Goal: Transaction & Acquisition: Obtain resource

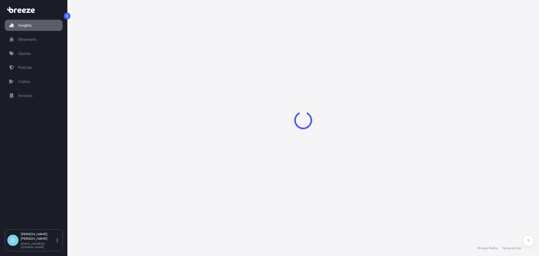
select select "2025"
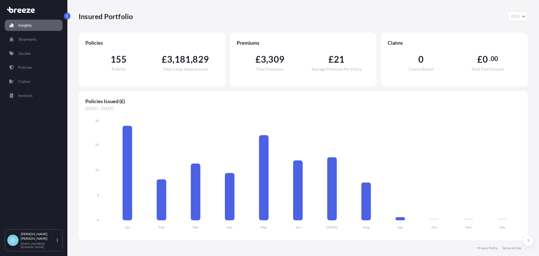
click at [33, 52] on link "Quotes" at bounding box center [34, 53] width 58 height 11
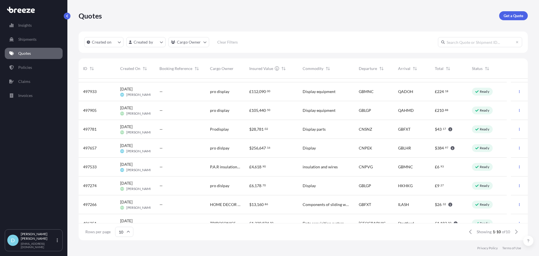
scroll to position [44, 0]
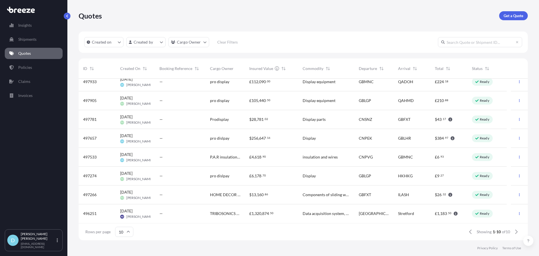
click at [127, 231] on icon at bounding box center [128, 231] width 3 height 3
click at [125, 217] on div "50" at bounding box center [124, 216] width 14 height 11
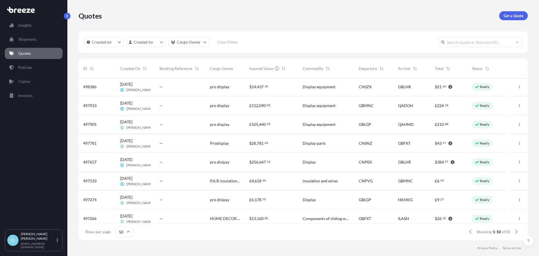
scroll to position [0, 0]
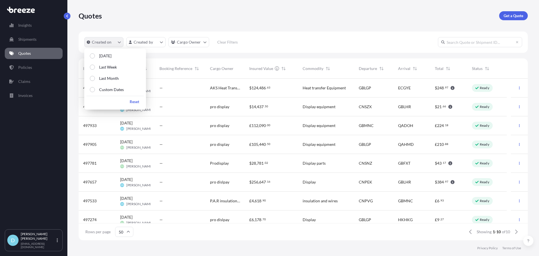
click at [122, 47] on button "Created on" at bounding box center [103, 42] width 39 height 10
click at [135, 40] on html "Insights Shipments Quotes Policies Claims Invoices D [PERSON_NAME] [PERSON_NAME…" at bounding box center [269, 128] width 539 height 256
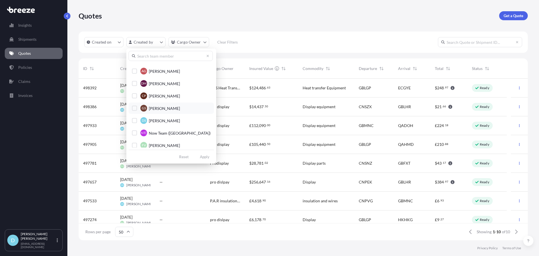
scroll to position [100, 0]
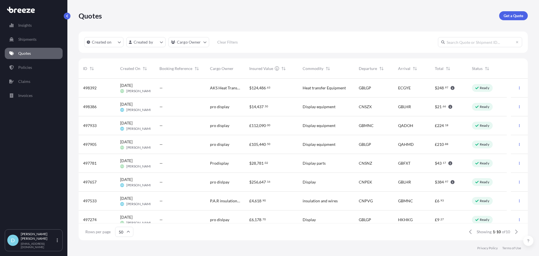
click at [197, 44] on html "Insights Shipments Quotes Policies Claims Invoices D [PERSON_NAME] [PERSON_NAME…" at bounding box center [269, 128] width 539 height 256
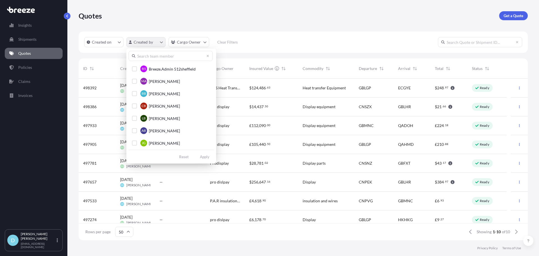
click at [157, 43] on html "Insights Shipments Quotes Policies Claims Invoices D [PERSON_NAME] [PERSON_NAME…" at bounding box center [269, 128] width 539 height 256
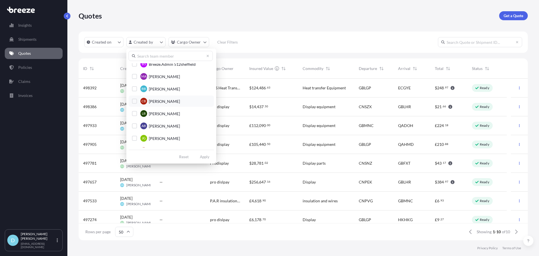
scroll to position [0, 0]
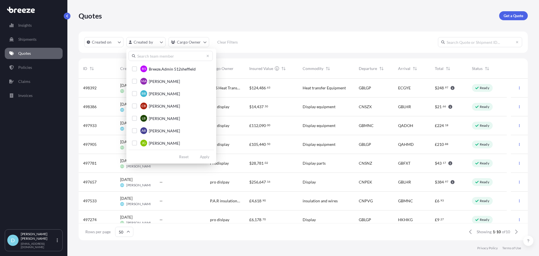
click at [183, 51] on div "B5 Breeze.Admin 512sheffield MA [PERSON_NAME] BB [PERSON_NAME] CB [PERSON_NAME]…" at bounding box center [171, 106] width 90 height 115
click at [183, 47] on html "Insights Shipments Quotes Policies Claims Invoices D [PERSON_NAME] [PERSON_NAME…" at bounding box center [269, 128] width 539 height 256
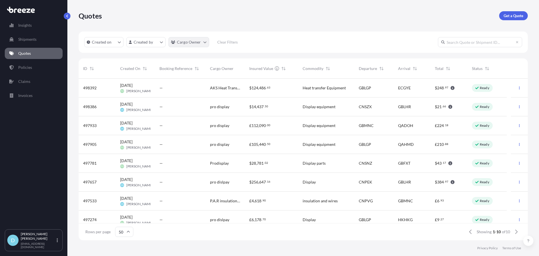
click at [183, 46] on html "Insights Shipments Quotes Policies Claims Invoices D [PERSON_NAME] [PERSON_NAME…" at bounding box center [269, 128] width 539 height 256
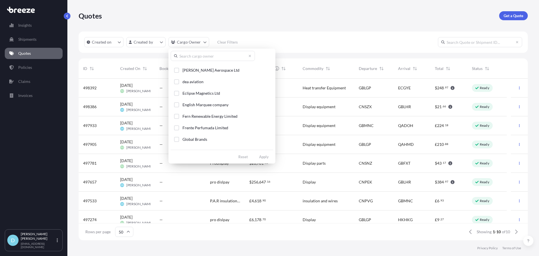
scroll to position [365, 0]
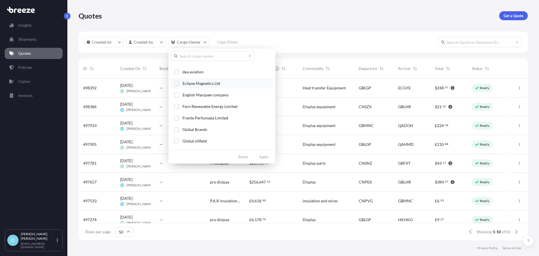
click at [215, 84] on span "Eclipse Magnetics Ltd" at bounding box center [202, 84] width 38 height 6
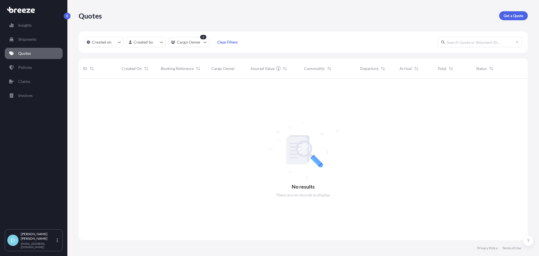
scroll to position [178, 445]
click at [517, 13] on p "Get a Quote" at bounding box center [514, 16] width 20 height 6
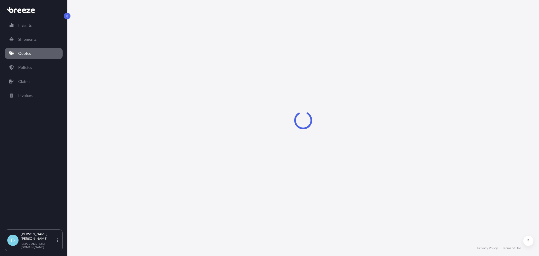
select select "Sea"
select select "1"
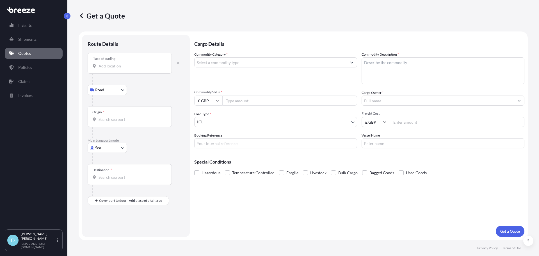
click at [137, 65] on input "Place of loading" at bounding box center [132, 66] width 66 height 6
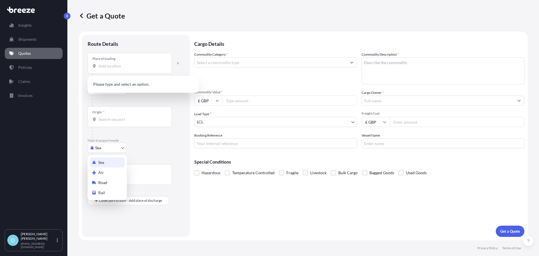
click at [116, 144] on body "0 options available. Insights Shipments Quotes Policies Claims Invoices D [PERS…" at bounding box center [269, 128] width 539 height 256
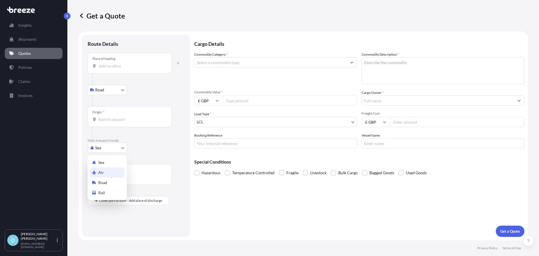
click at [105, 170] on div "Air" at bounding box center [107, 172] width 35 height 10
select select "Air"
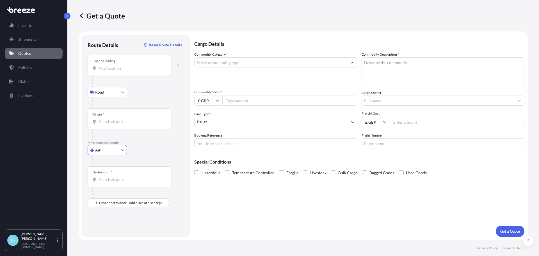
click at [134, 66] on input "Place of loading" at bounding box center [132, 68] width 66 height 6
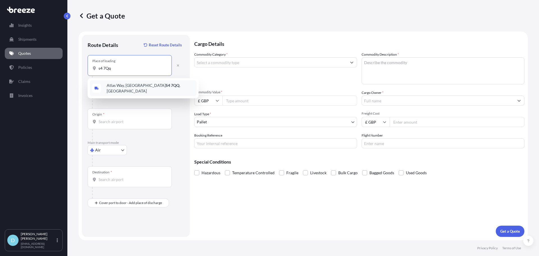
click at [120, 87] on span "[STREET_ADDRESS]" at bounding box center [151, 88] width 88 height 11
type input "[STREET_ADDRESS]"
drag, startPoint x: 121, startPoint y: 115, endPoint x: 122, endPoint y: 119, distance: 3.7
click at [121, 116] on div "Origin *" at bounding box center [130, 118] width 84 height 21
click at [121, 119] on input "Origin *" at bounding box center [132, 122] width 66 height 6
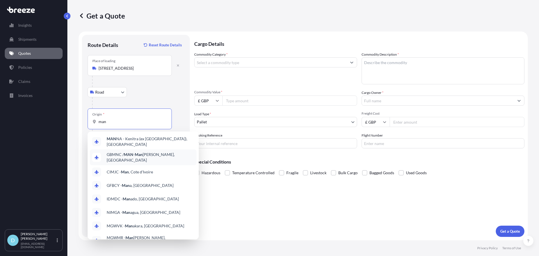
click at [121, 155] on span "GBMNC / MAN - Man [PERSON_NAME], [GEOGRAPHIC_DATA]" at bounding box center [151, 157] width 88 height 11
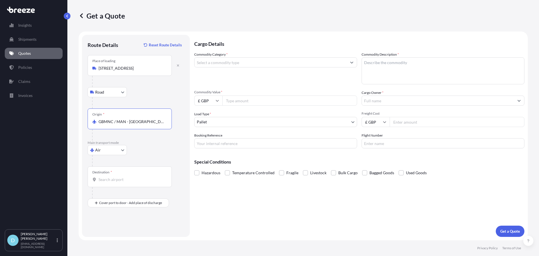
type input "GBMNC / MAN - [GEOGRAPHIC_DATA], [GEOGRAPHIC_DATA]"
click at [115, 179] on input "Destination *" at bounding box center [132, 180] width 66 height 6
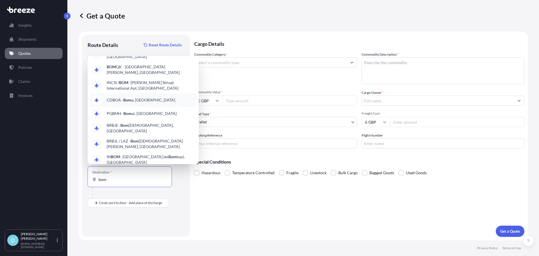
scroll to position [34, 0]
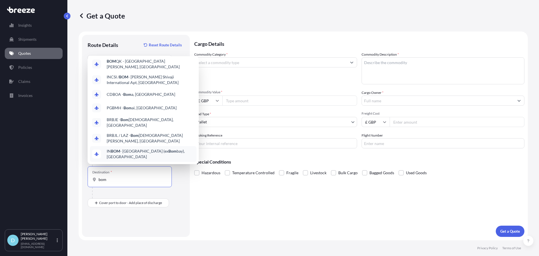
click at [159, 148] on span "IN BOM - [GEOGRAPHIC_DATA] (ex [GEOGRAPHIC_DATA]), [GEOGRAPHIC_DATA]" at bounding box center [151, 153] width 88 height 11
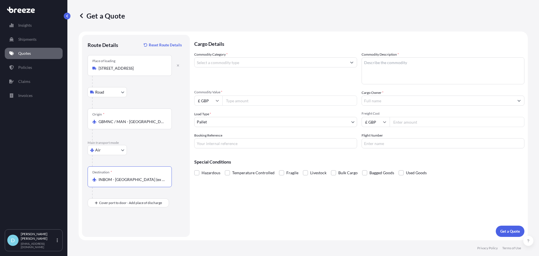
type input "INBOM - [GEOGRAPHIC_DATA] (ex [GEOGRAPHIC_DATA]), [GEOGRAPHIC_DATA]"
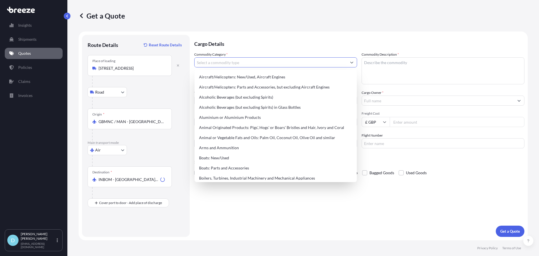
click at [240, 66] on input "Commodity Category *" at bounding box center [271, 62] width 152 height 10
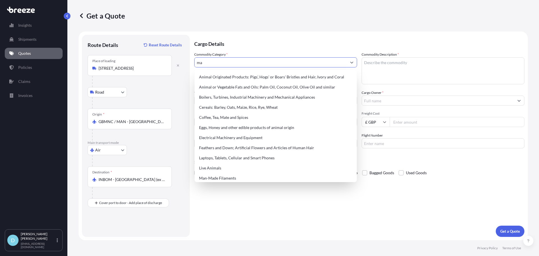
type input "m"
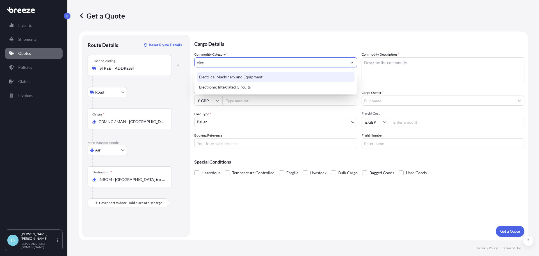
click at [230, 78] on div "Electrical Machinery and Equipment" at bounding box center [276, 77] width 158 height 10
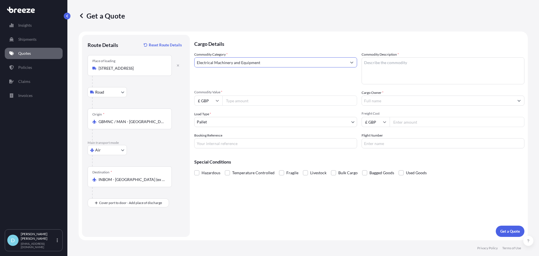
type input "Electrical Machinery and Equipment"
click at [390, 62] on textarea "Commodity Description *" at bounding box center [443, 70] width 163 height 27
type textarea "Magnetics"
click at [284, 91] on span "Commodity Value *" at bounding box center [275, 92] width 163 height 4
click at [284, 95] on input "Commodity Value *" at bounding box center [289, 100] width 135 height 10
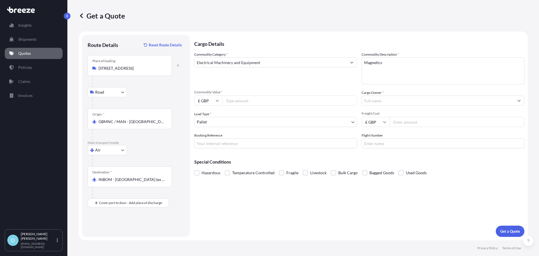
click at [379, 106] on div "Commodity Category * Electrical Machinery and Equipment Commodity Description *…" at bounding box center [359, 100] width 330 height 97
click at [379, 101] on input "Cargo Owner *" at bounding box center [438, 100] width 152 height 10
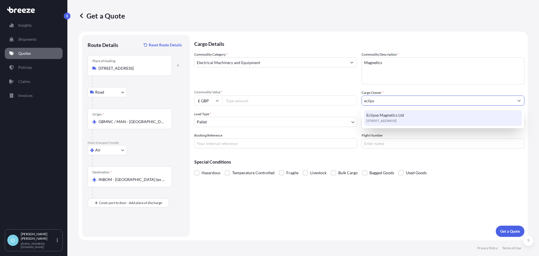
click at [383, 123] on span "[STREET_ADDRESS]" at bounding box center [382, 121] width 30 height 6
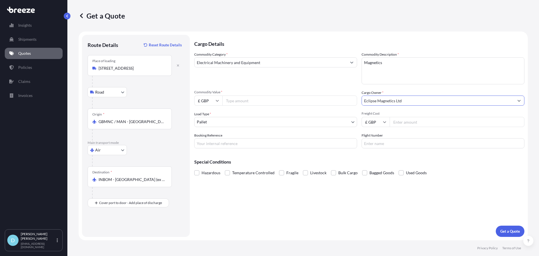
type input "Eclipse Magnetics Ltd"
click at [258, 100] on input "Commodity Value *" at bounding box center [289, 100] width 135 height 10
type input "3964"
click at [407, 119] on input "Freight Cost" at bounding box center [457, 122] width 135 height 10
type input "110"
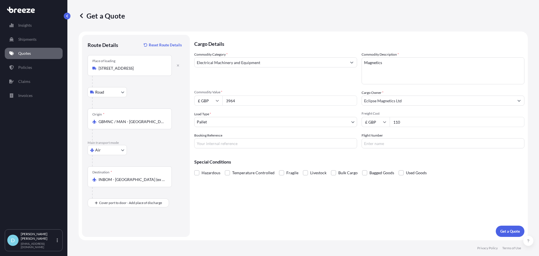
click at [496, 226] on button "Get a Quote" at bounding box center [510, 231] width 29 height 11
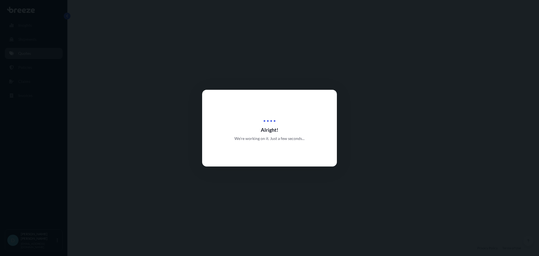
select select "Road"
select select "Air"
select select "1"
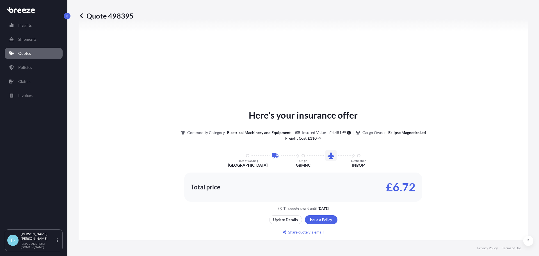
scroll to position [220, 0]
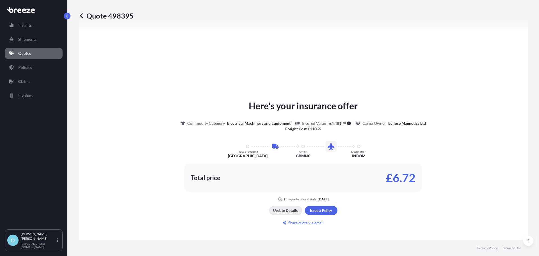
click at [287, 212] on p "Update Details" at bounding box center [285, 211] width 25 height 6
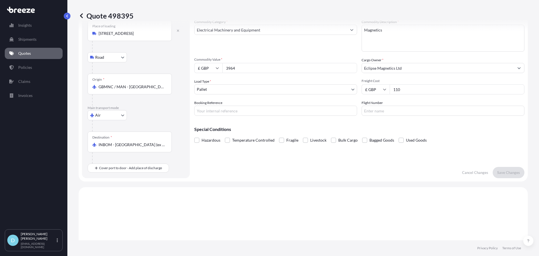
scroll to position [9, 0]
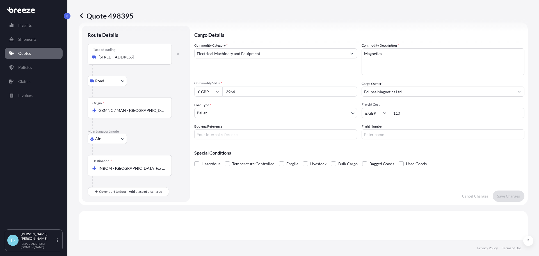
click at [413, 116] on input "110" at bounding box center [457, 113] width 135 height 10
type input "110.18"
click at [427, 181] on div "Cargo Details Commodity Category * Electrical Machinery and Equipment Commodity…" at bounding box center [359, 114] width 330 height 176
click at [502, 195] on p "Save Changes" at bounding box center [508, 196] width 23 height 6
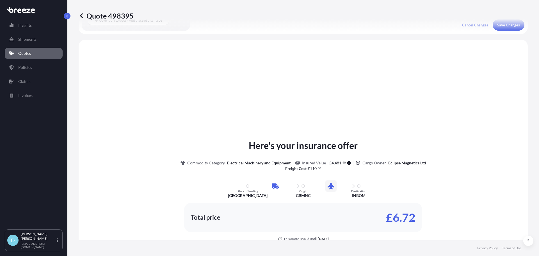
scroll to position [192, 0]
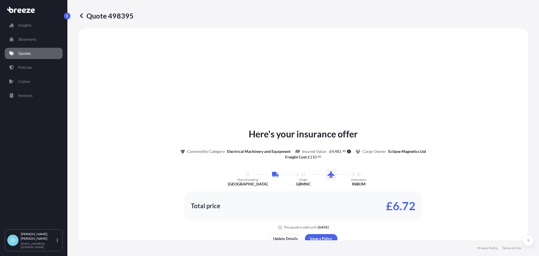
select select "Road"
select select "Air"
select select "1"
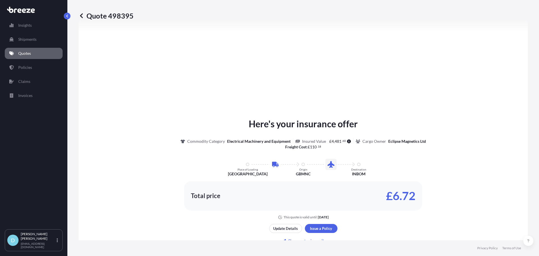
scroll to position [220, 0]
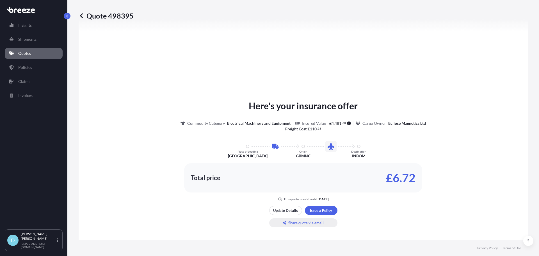
click at [306, 220] on p "Share quote via email" at bounding box center [305, 223] width 35 height 6
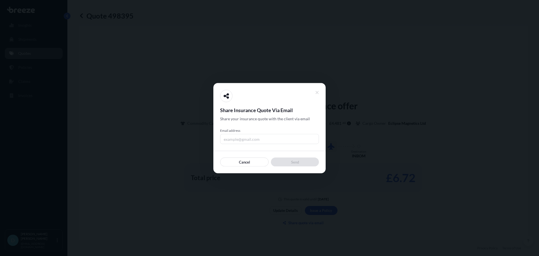
click at [278, 135] on input "Email address" at bounding box center [269, 139] width 99 height 10
paste input "[PERSON_NAME][EMAIL_ADDRESS][DOMAIN_NAME]"
type input "[PERSON_NAME][EMAIL_ADDRESS][DOMAIN_NAME]"
